Goal: Transaction & Acquisition: Purchase product/service

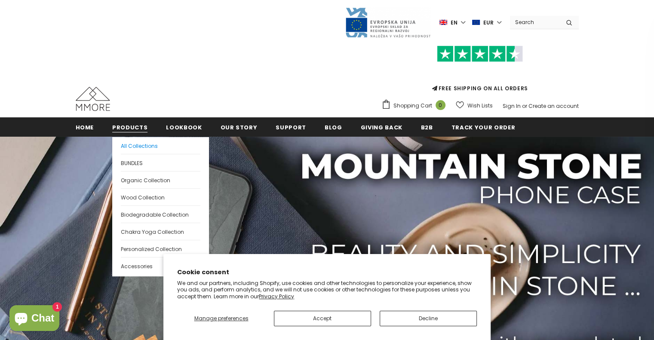
click at [137, 144] on span "All Collections" at bounding box center [139, 145] width 37 height 7
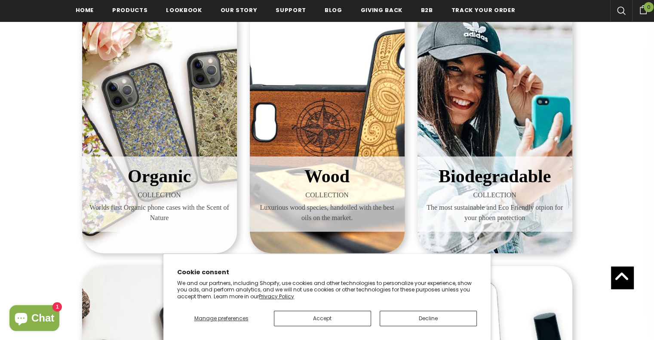
scroll to position [172, 0]
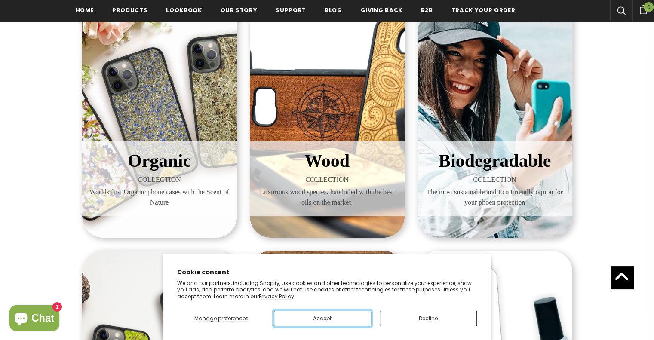
click at [300, 322] on button "Accept" at bounding box center [322, 318] width 97 height 15
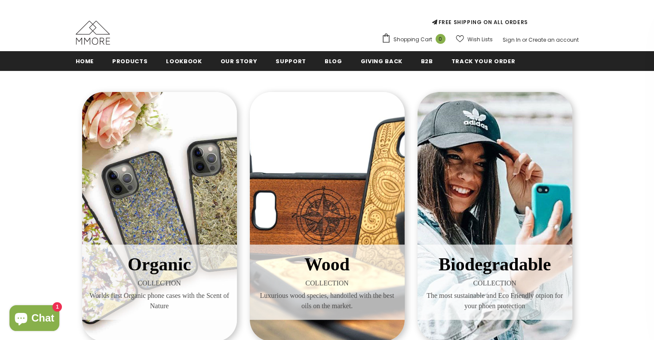
scroll to position [86, 0]
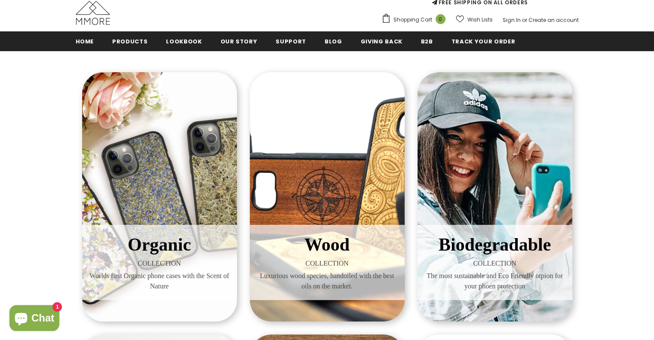
click at [158, 278] on span "Worlds first Organic phone cases with the Scent of Nature" at bounding box center [160, 281] width 142 height 21
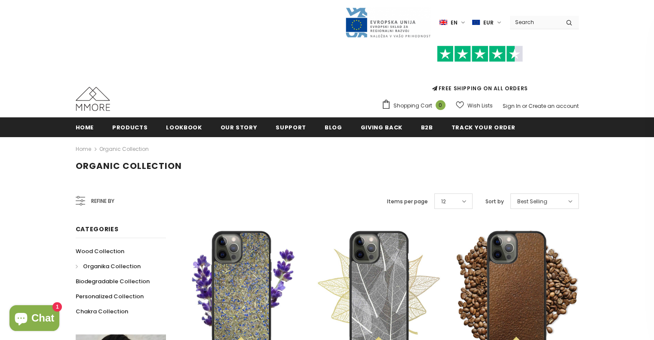
click at [465, 22] on label "en" at bounding box center [453, 22] width 28 height 13
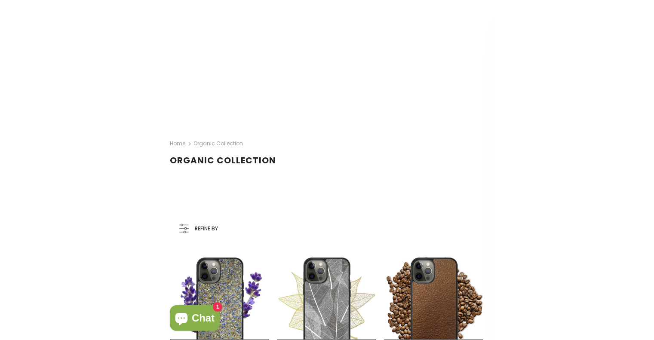
scroll to position [120, 0]
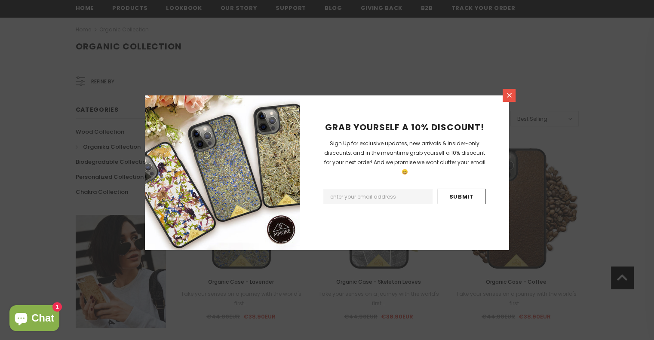
click at [507, 94] on icon at bounding box center [509, 95] width 7 height 7
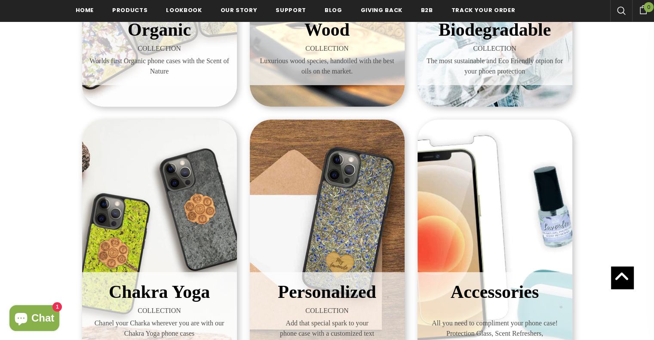
scroll to position [174, 0]
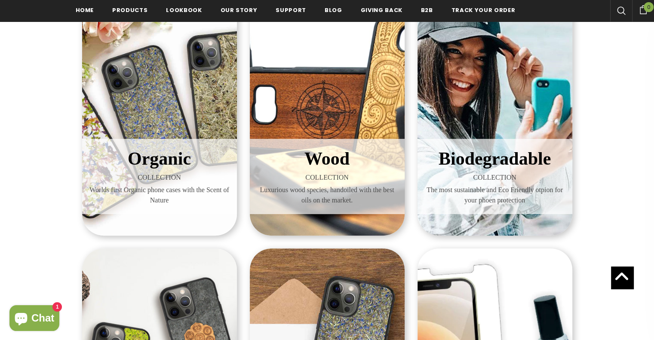
click at [495, 190] on span "The most sustainable and Eco Friendly otpion for your phoen protection" at bounding box center [495, 195] width 142 height 21
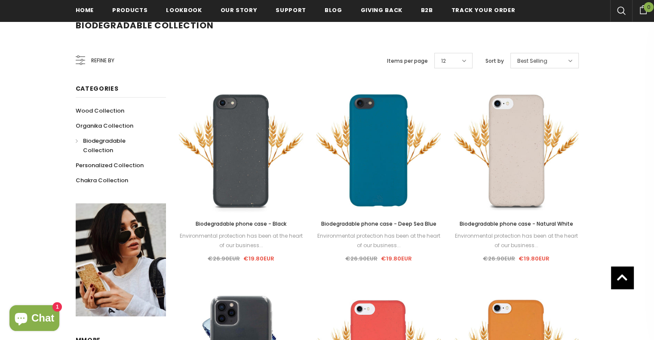
scroll to position [92, 0]
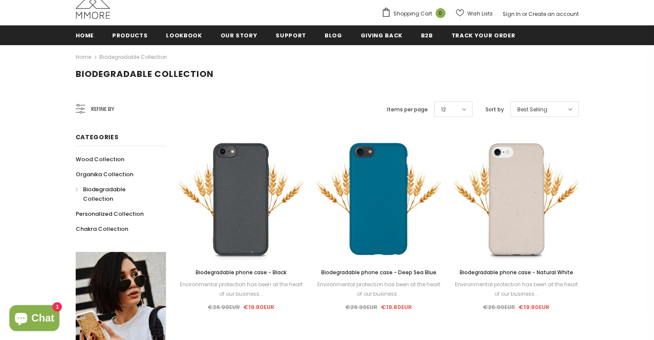
click at [500, 272] on span "Biodegradable phone case - Natural White" at bounding box center [516, 272] width 114 height 7
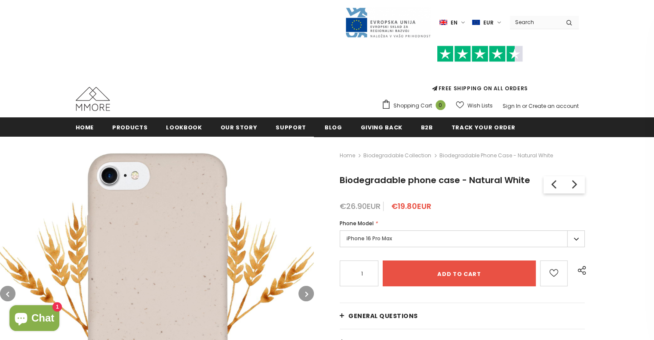
click at [571, 237] on label "iPhone 16 Pro Max" at bounding box center [462, 238] width 245 height 17
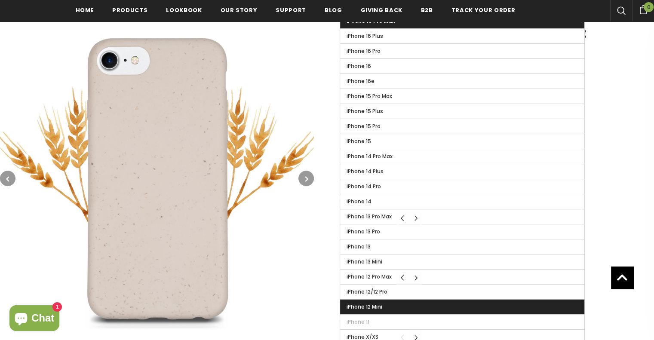
scroll to position [131, 0]
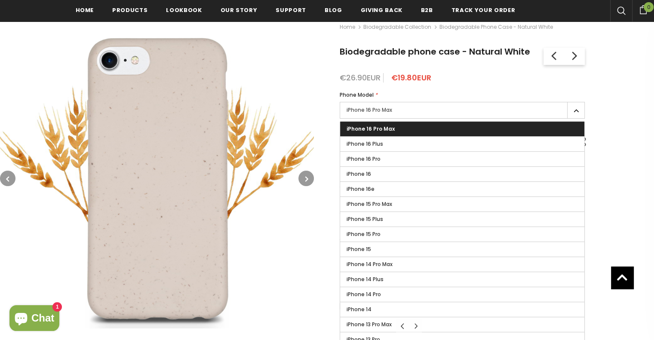
click at [446, 109] on label "iPhone 16 Pro Max" at bounding box center [462, 110] width 245 height 17
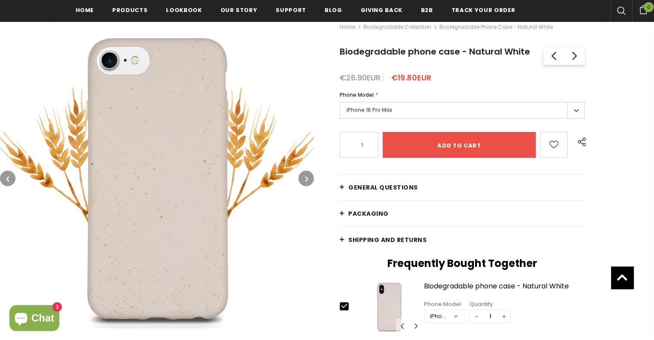
click at [574, 107] on label "iPhone 16 Pro Max" at bounding box center [462, 110] width 245 height 17
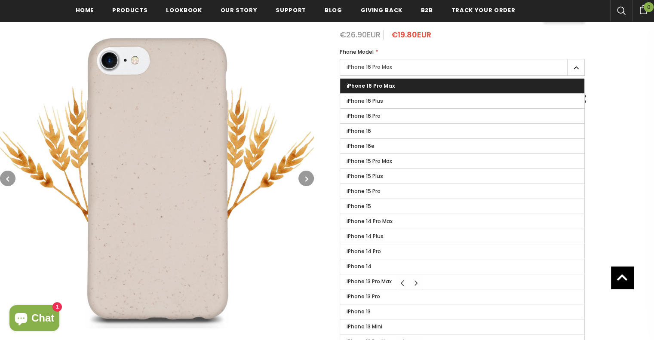
scroll to position [45, 0]
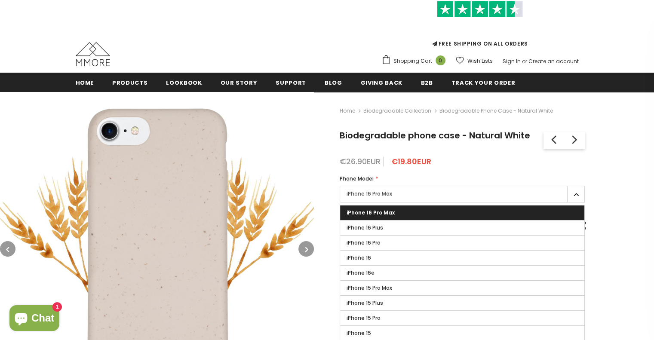
click at [305, 154] on img at bounding box center [157, 249] width 314 height 314
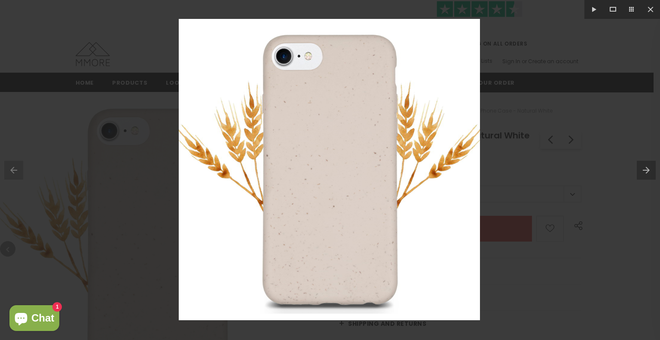
click at [562, 92] on div at bounding box center [330, 170] width 660 height 340
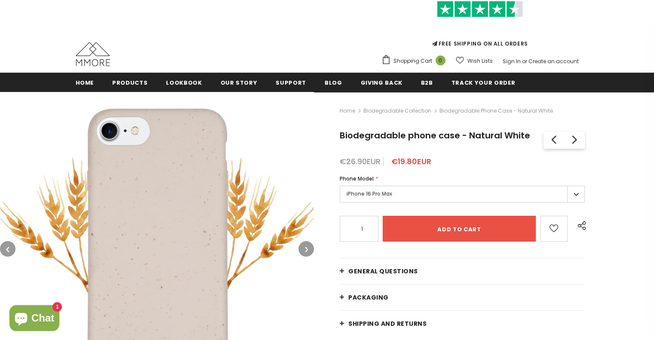
click at [356, 178] on span "Phone Model" at bounding box center [357, 178] width 34 height 7
click at [367, 178] on span "Phone Model" at bounding box center [357, 178] width 34 height 7
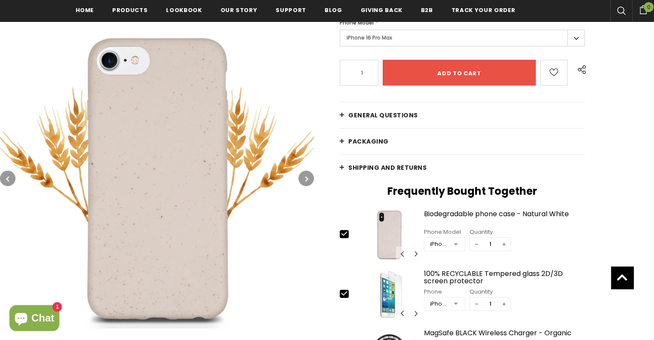
scroll to position [133, 0]
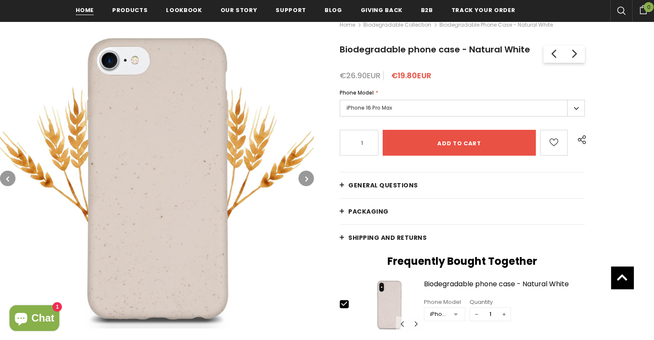
click at [85, 7] on span "Home" at bounding box center [85, 10] width 18 height 8
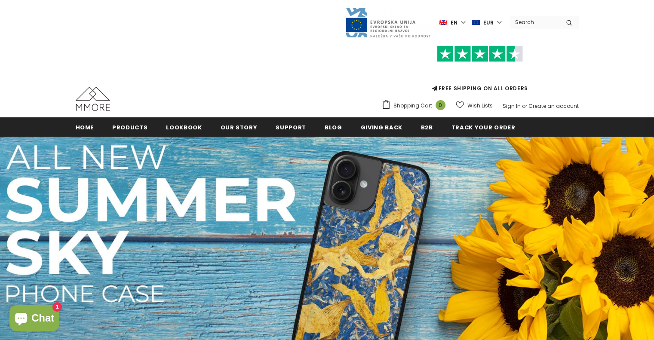
click at [539, 22] on input "Search Site" at bounding box center [534, 22] width 49 height 12
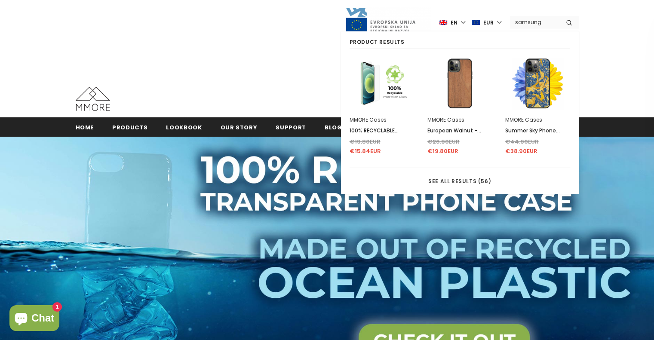
type input "samsung"
click at [370, 89] on img at bounding box center [382, 84] width 52 height 52
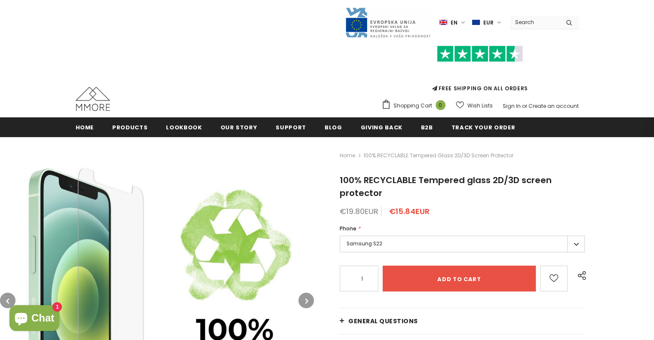
click at [523, 18] on input "Search Site" at bounding box center [534, 22] width 49 height 12
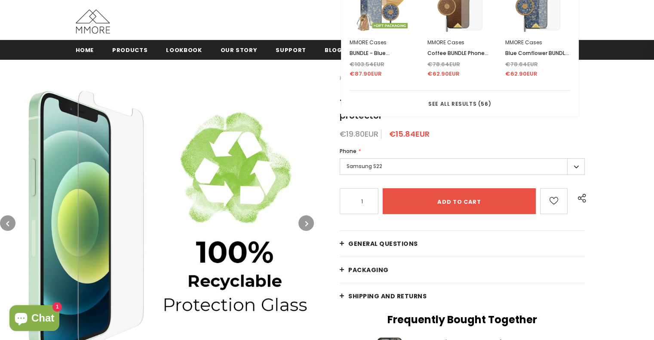
scroll to position [86, 0]
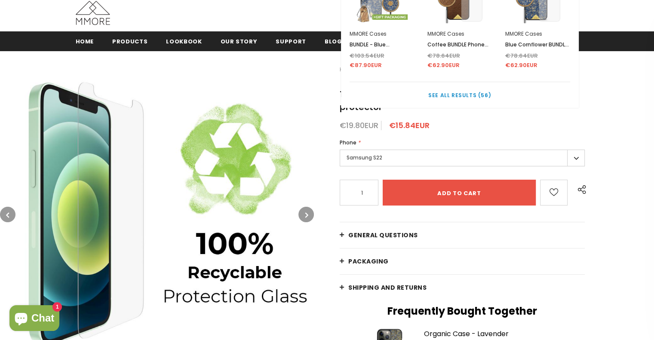
type input "samsung"
click at [452, 90] on link "See all results (56)" at bounding box center [460, 95] width 221 height 13
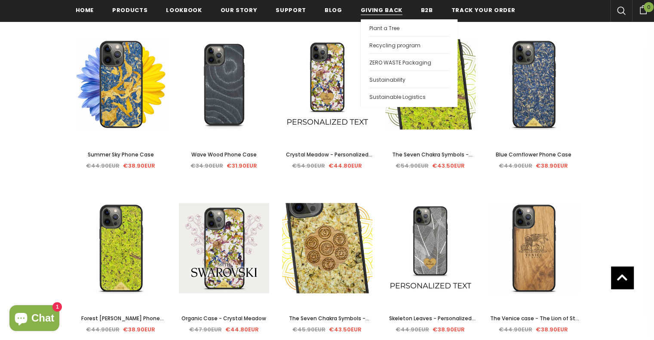
scroll to position [959, 0]
